Goal: Task Accomplishment & Management: Manage account settings

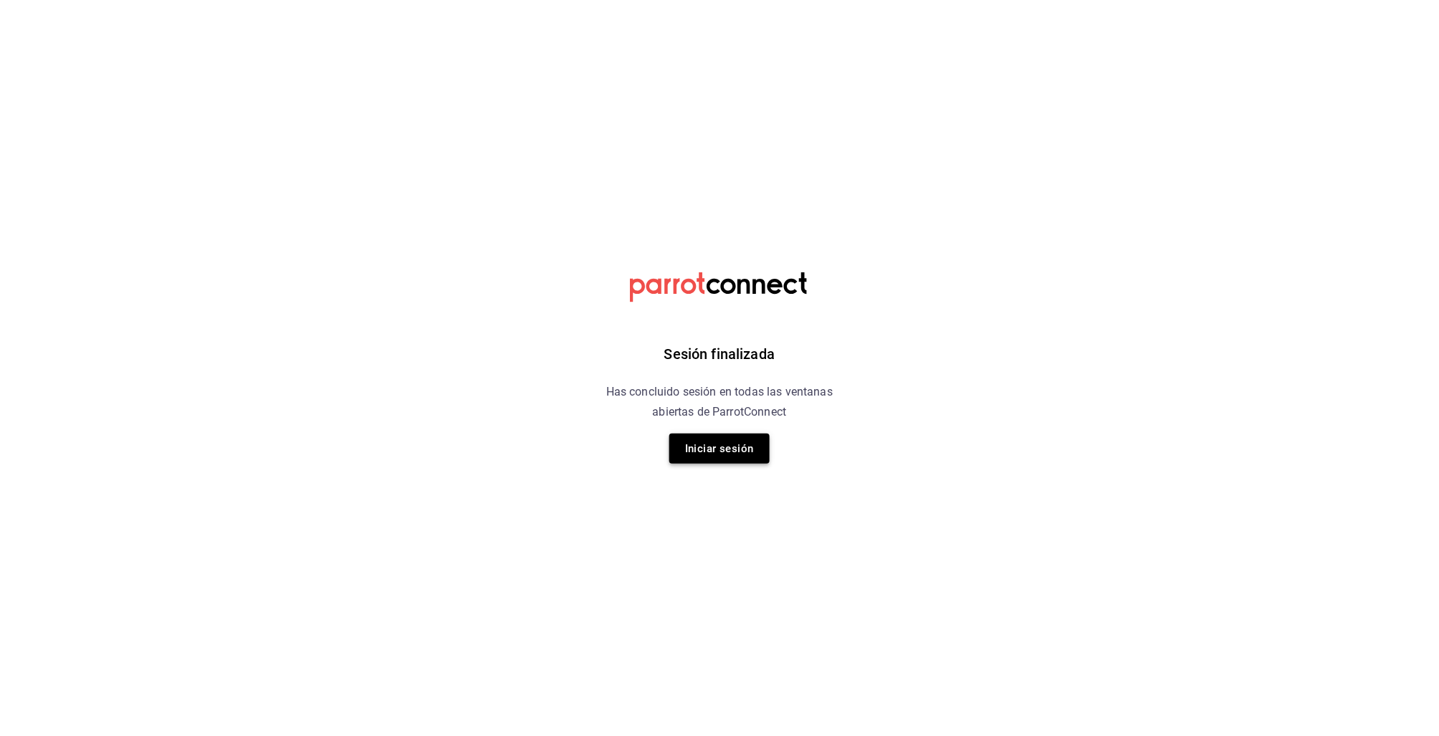
click at [736, 444] on button "Iniciar sesión" at bounding box center [719, 448] width 100 height 30
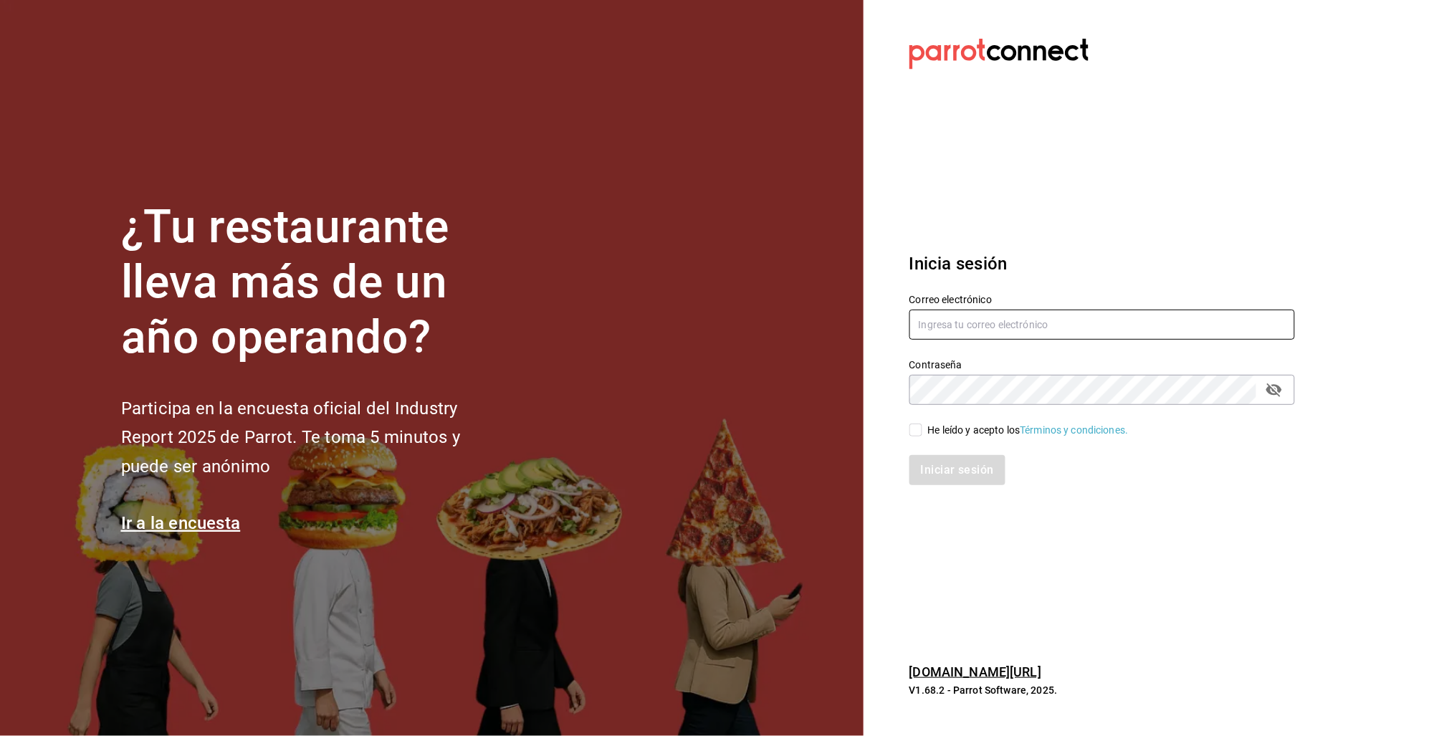
type input "racingreality@mty.com"
click at [914, 427] on input "He leído y acepto los Términos y condiciones." at bounding box center [915, 429] width 13 height 13
checkbox input "true"
click at [956, 323] on input "racingreality@mty.com" at bounding box center [1101, 324] width 385 height 30
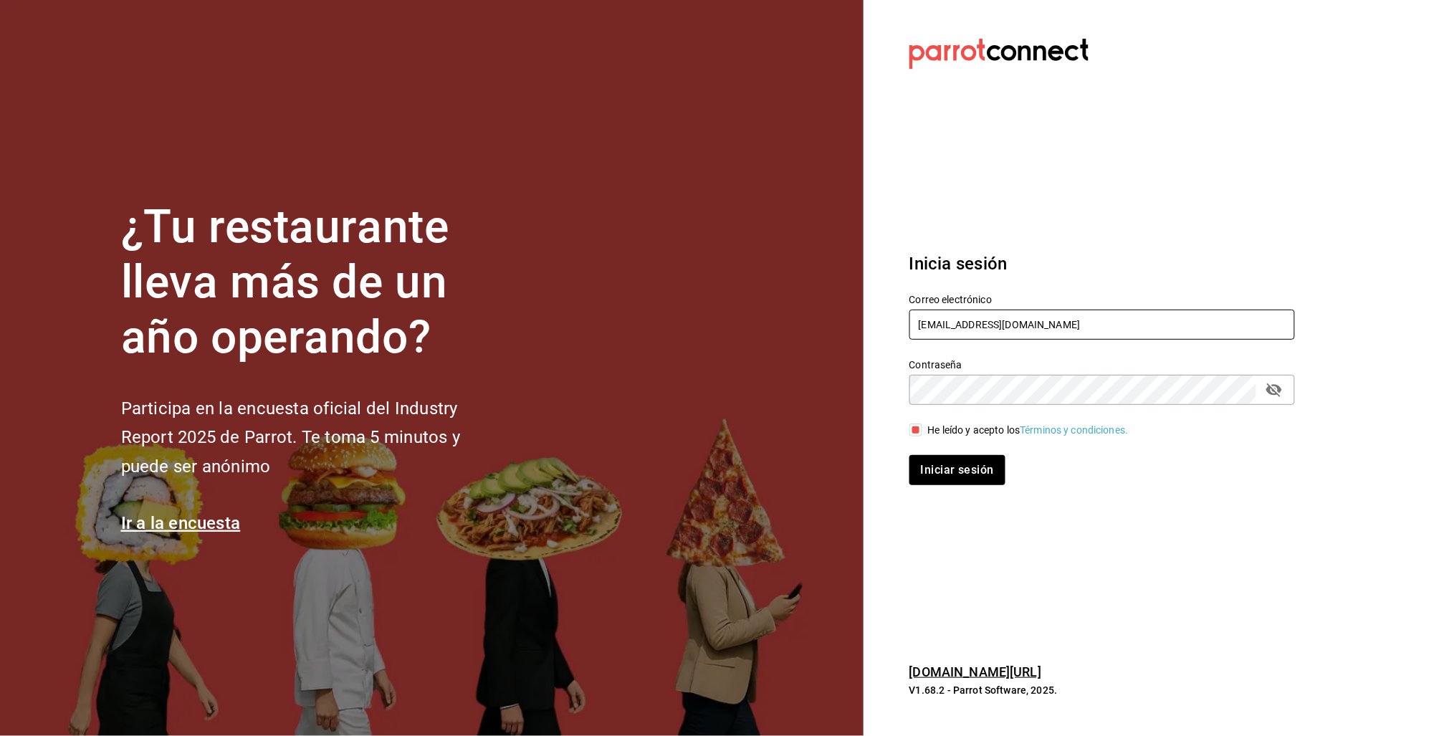
click at [956, 323] on input "racingreality@mty.com" at bounding box center [1101, 324] width 385 height 30
type input "m"
click at [949, 325] on input "racingreality@mty.com" at bounding box center [1101, 324] width 385 height 30
click at [945, 322] on input "racingreality@mty.com" at bounding box center [1101, 324] width 385 height 30
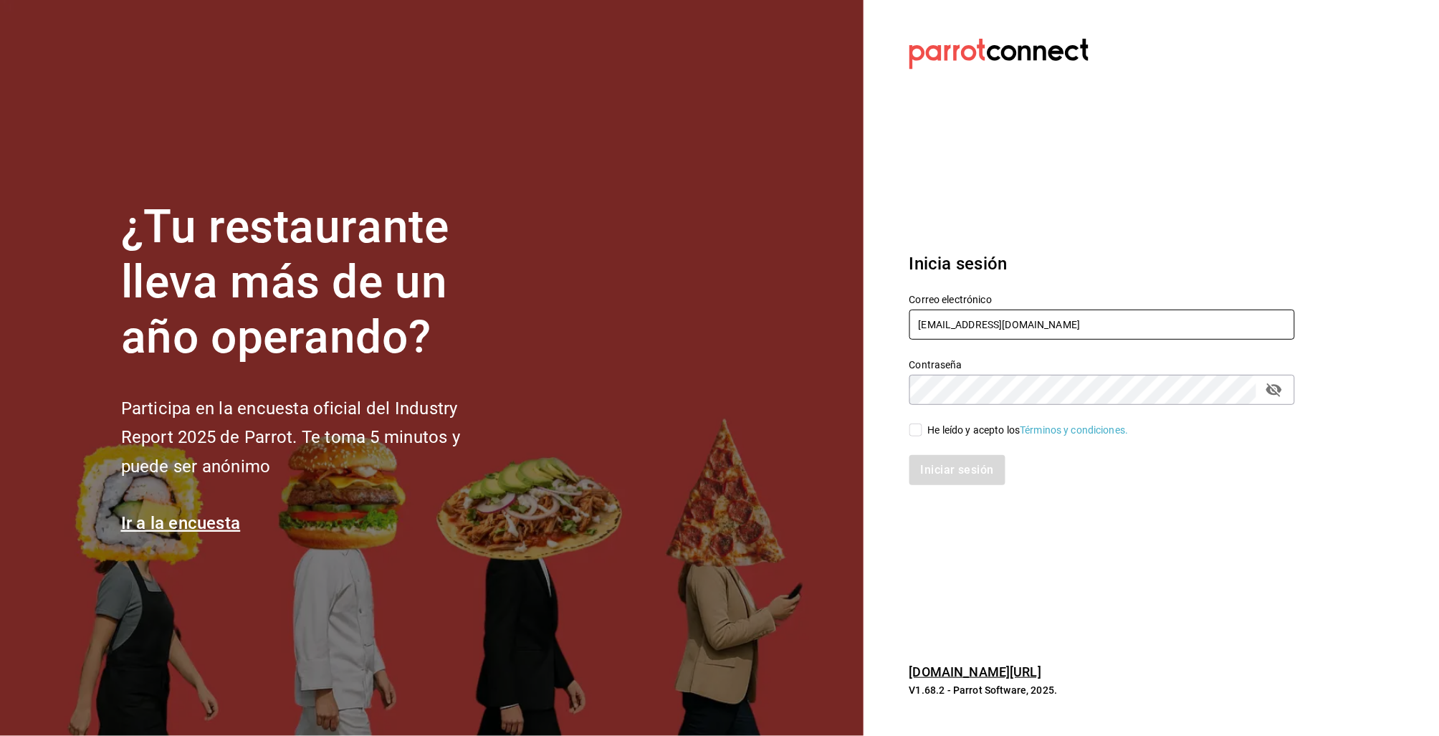
click at [945, 322] on input "racingreality@mty.com" at bounding box center [1101, 324] width 385 height 30
click at [1106, 337] on input "mani" at bounding box center [1101, 324] width 385 height 30
type input "mani"
click at [926, 436] on span "He leído y acepto los Términos y condiciones." at bounding box center [1025, 430] width 206 height 15
click at [922, 436] on input "He leído y acepto los Términos y condiciones." at bounding box center [915, 429] width 13 height 13
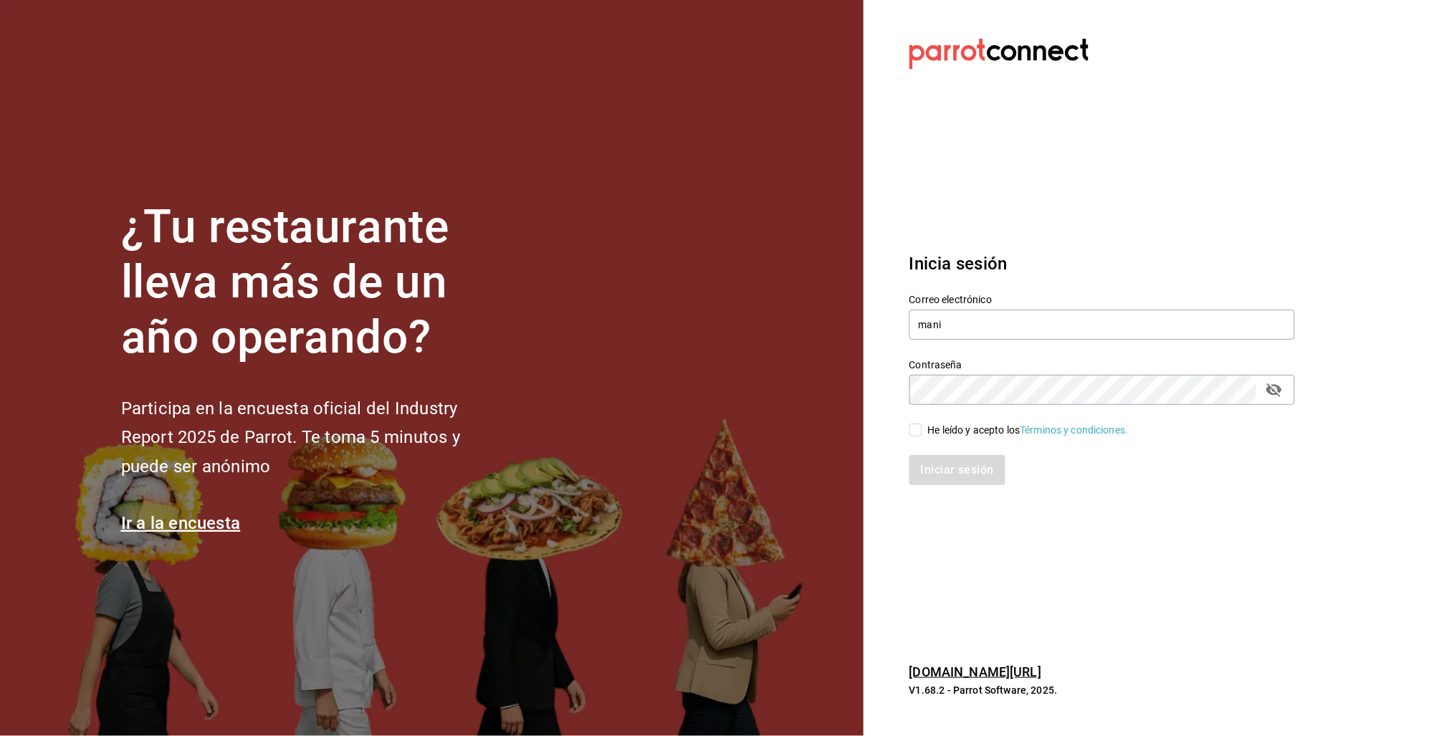
checkbox input "true"
click at [950, 495] on div "Inicia sesión Correo electrónico mani Contraseña Contraseña He leído y acepto l…" at bounding box center [1101, 368] width 385 height 269
click at [979, 338] on input "mani" at bounding box center [1101, 324] width 385 height 30
type input "manidipasta@cordillera.com"
click at [985, 465] on button "Iniciar sesión" at bounding box center [957, 470] width 97 height 30
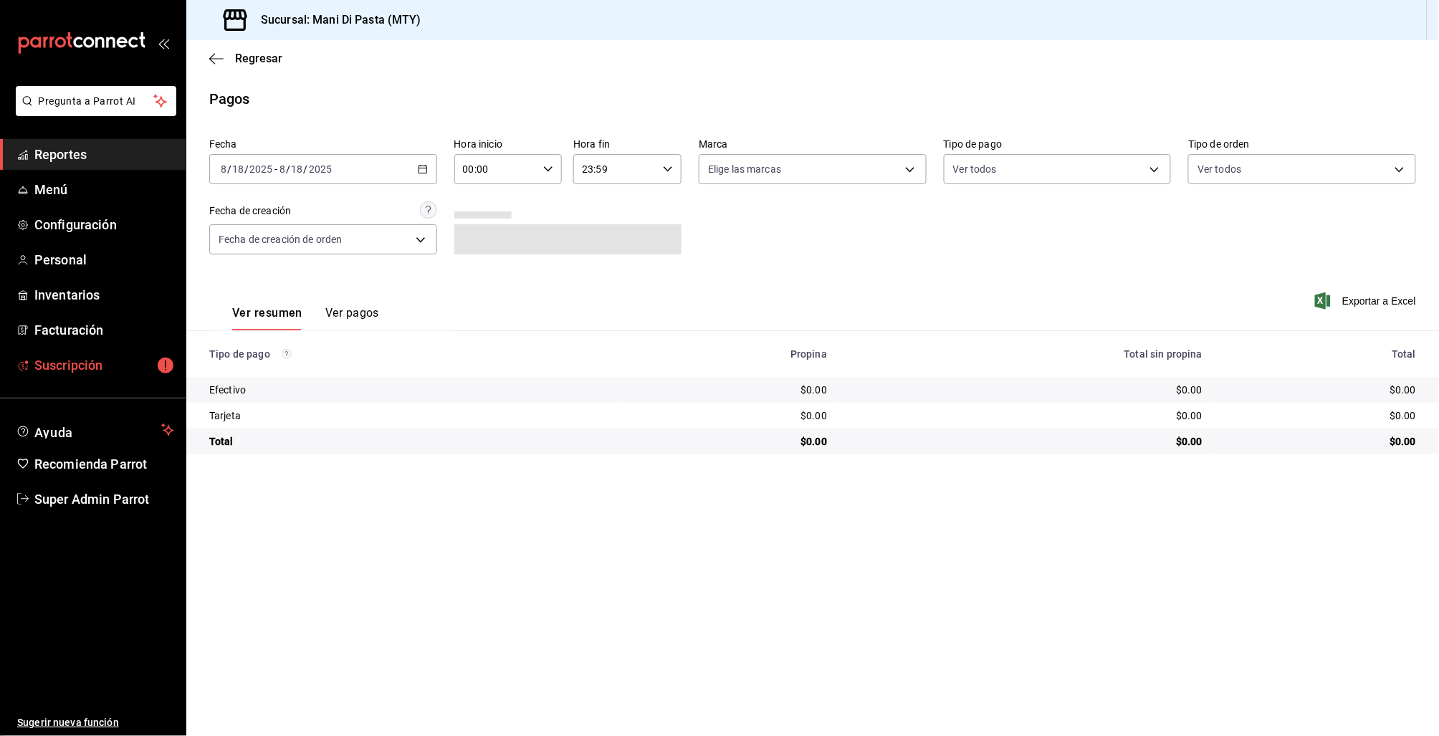
click at [82, 366] on span "Suscripción" at bounding box center [104, 364] width 140 height 19
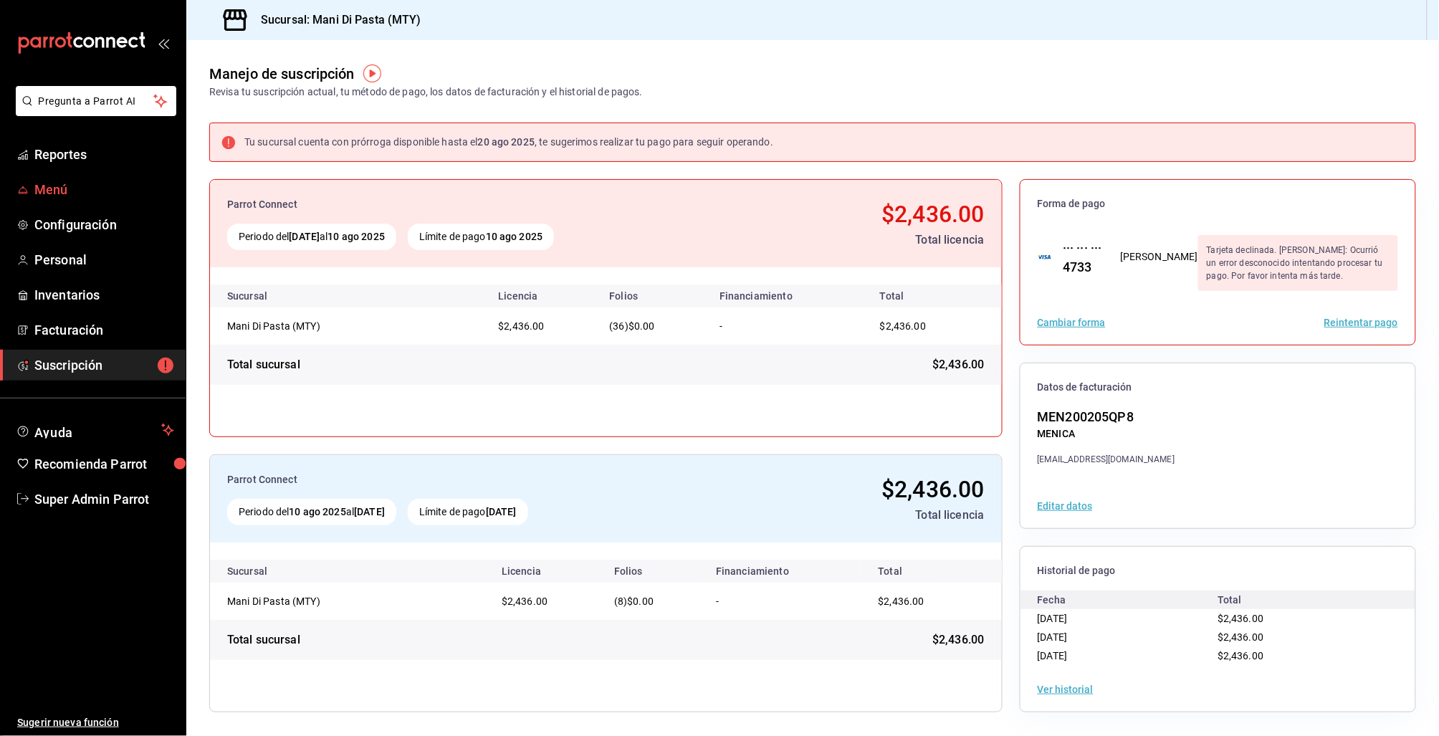
click at [64, 188] on span "Menú" at bounding box center [104, 189] width 140 height 19
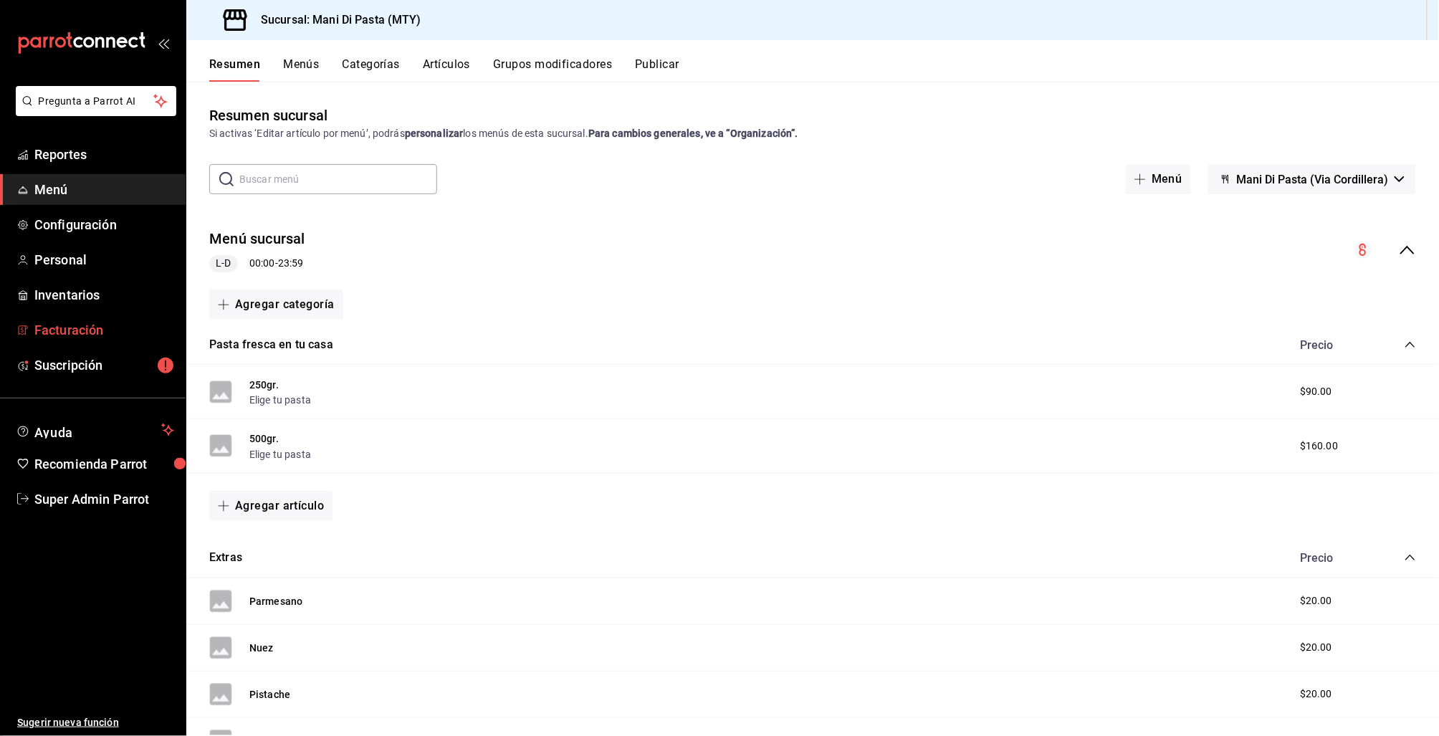
click at [67, 330] on span "Facturación" at bounding box center [104, 329] width 140 height 19
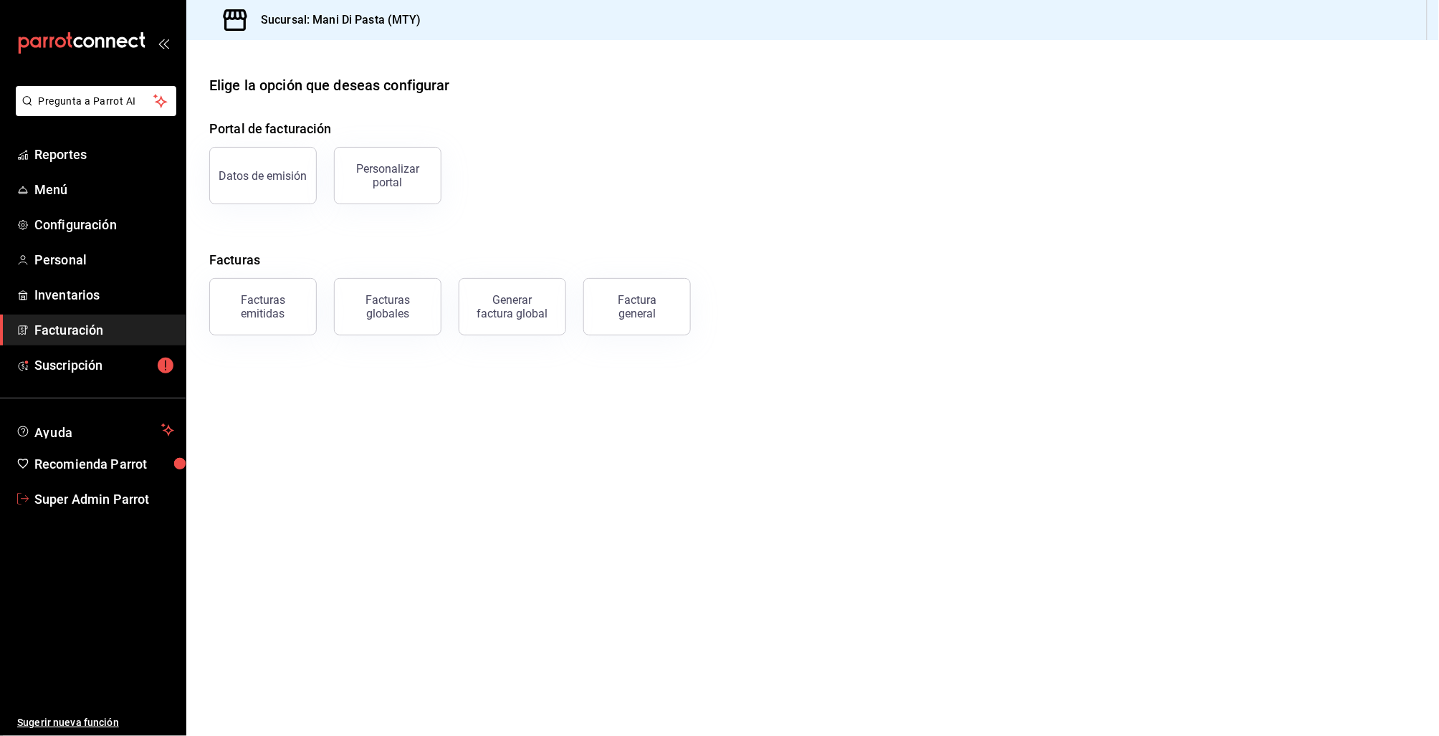
click at [78, 503] on span "Super Admin Parrot" at bounding box center [104, 498] width 140 height 19
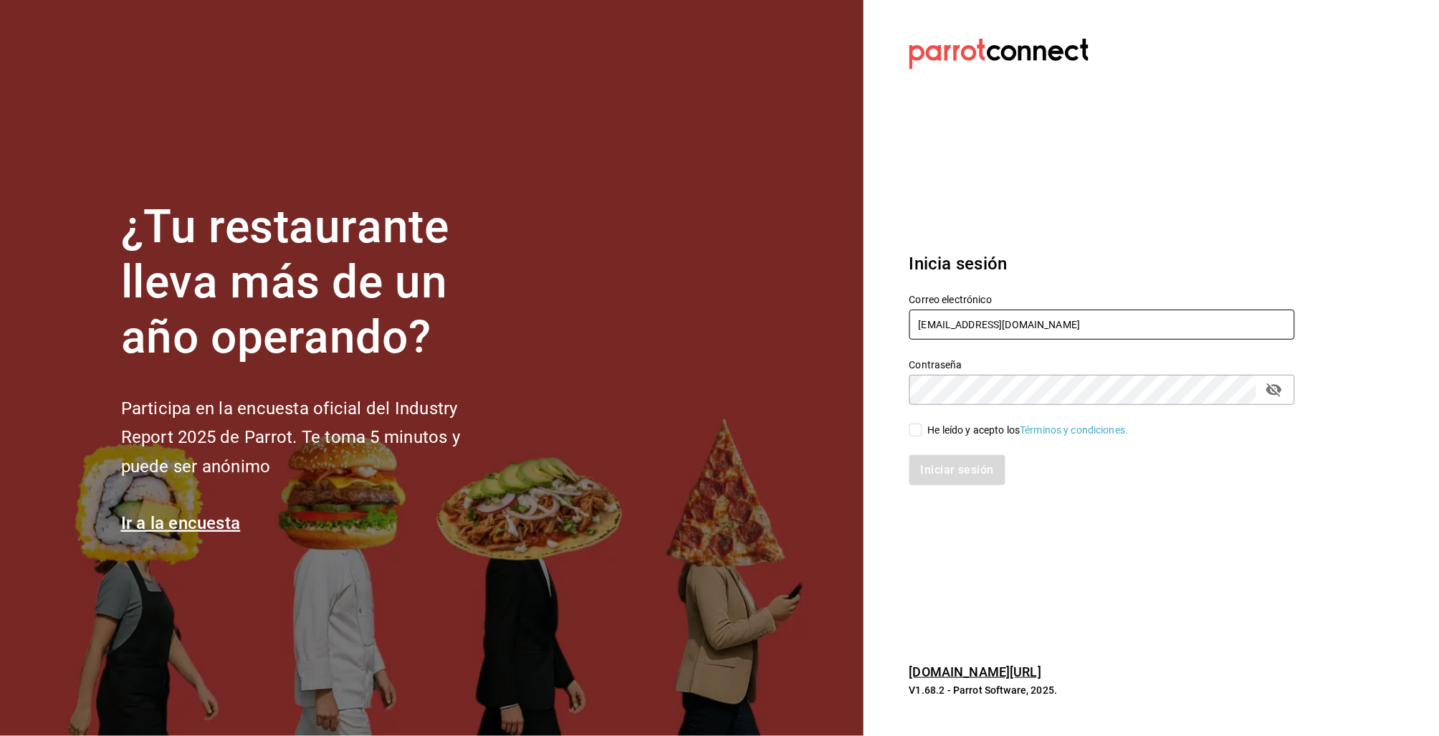
drag, startPoint x: 984, startPoint y: 324, endPoint x: 974, endPoint y: 321, distance: 9.7
click at [982, 324] on input "manidipasta@cordillera.com" at bounding box center [1101, 324] width 385 height 30
click at [974, 321] on input "manidipasta@cordillera.com" at bounding box center [1101, 324] width 385 height 30
click at [975, 321] on input "manidipasta@cordillera.com" at bounding box center [1101, 324] width 385 height 30
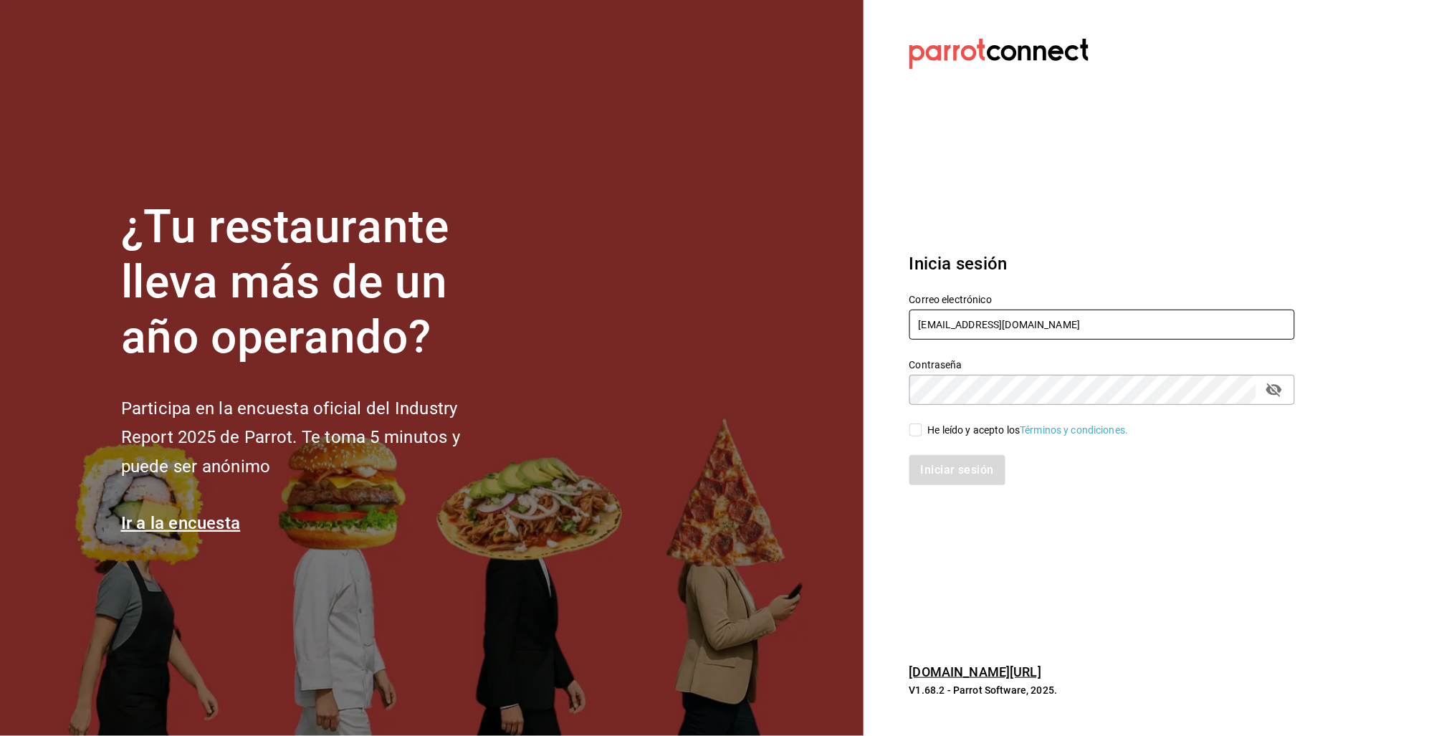
click at [975, 321] on input "manidipasta@cordillera.com" at bounding box center [1101, 324] width 385 height 30
type input "w"
drag, startPoint x: 971, startPoint y: 325, endPoint x: 1532, endPoint y: 310, distance: 561.9
click at [1438, 310] on html "¿Tu restaurante lleva más de un año operando? Participa en la encuesta oficial …" at bounding box center [719, 368] width 1439 height 736
type input "multiuser@urbanwings.com"
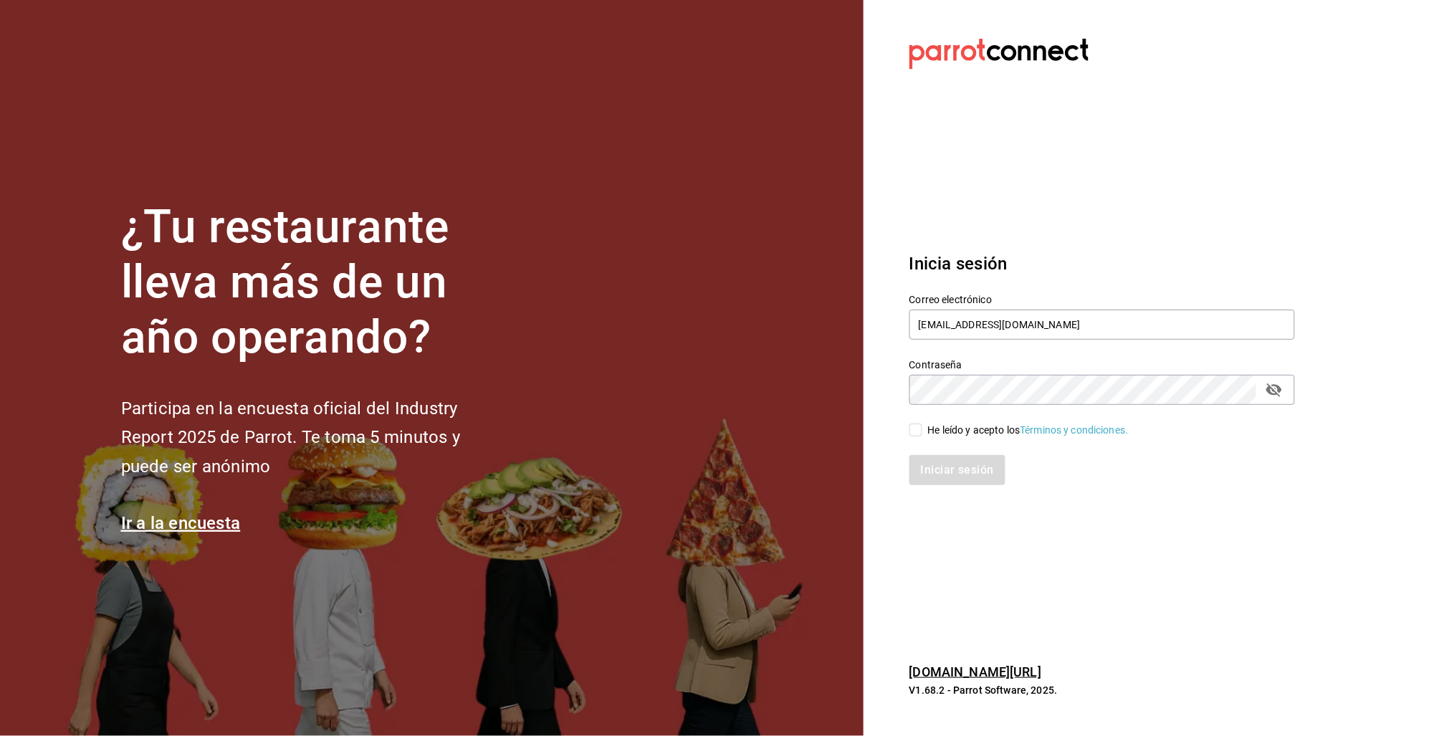
click at [996, 433] on div "He leído y acepto los Términos y condiciones." at bounding box center [1028, 430] width 201 height 15
click at [922, 433] on input "He leído y acepto los Términos y condiciones." at bounding box center [915, 429] width 13 height 13
checkbox input "true"
click at [921, 478] on button "Iniciar sesión" at bounding box center [957, 470] width 97 height 30
